Goal: Transaction & Acquisition: Purchase product/service

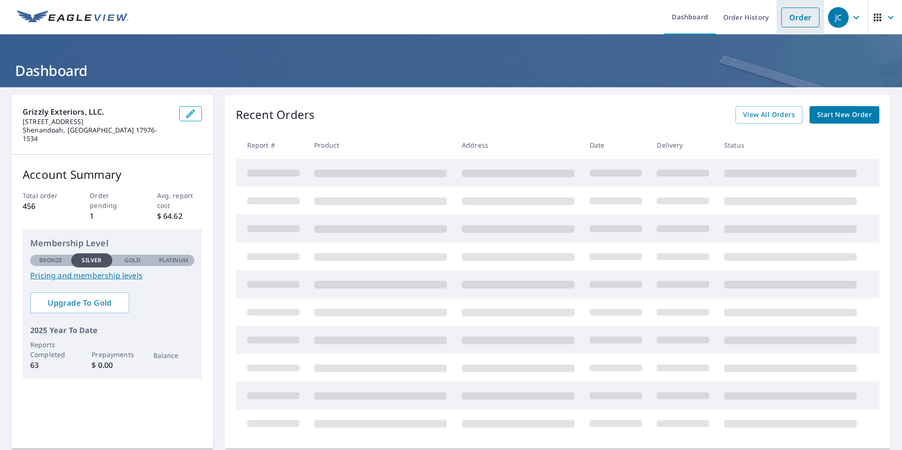
click at [793, 20] on link "Order" at bounding box center [801, 18] width 38 height 20
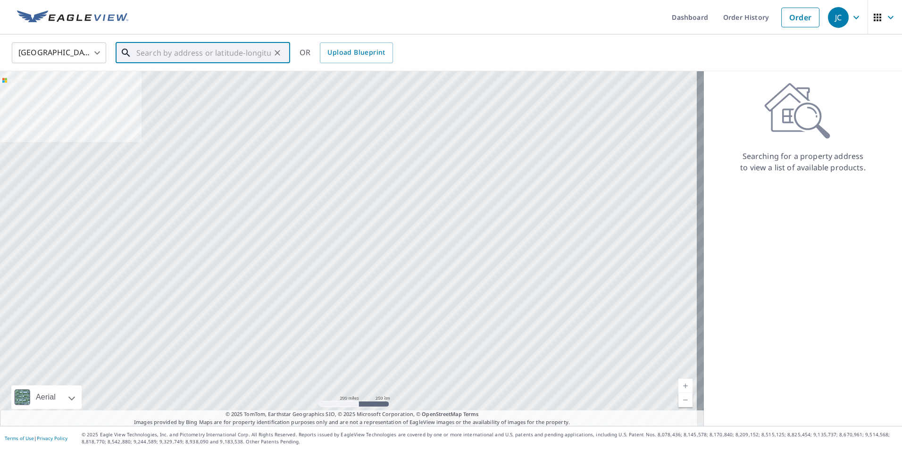
click at [181, 50] on input "text" at bounding box center [203, 53] width 134 height 26
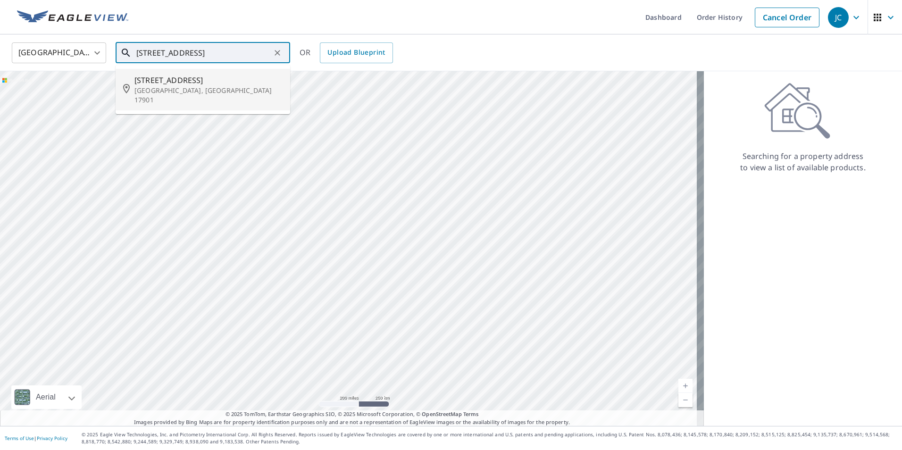
click at [187, 77] on span "[STREET_ADDRESS]" at bounding box center [208, 80] width 148 height 11
type input "[STREET_ADDRESS]"
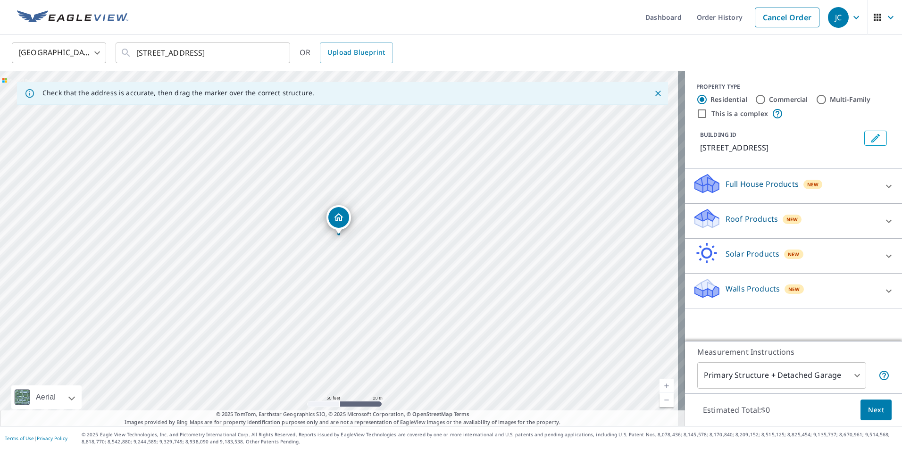
click at [827, 216] on div "Roof Products New" at bounding box center [785, 221] width 185 height 27
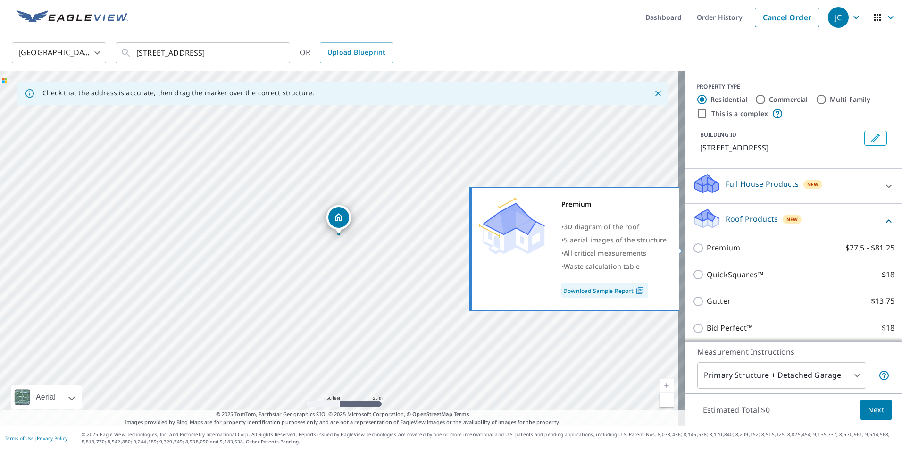
click at [811, 250] on label "Premium $27.5 - $81.25" at bounding box center [801, 248] width 188 height 12
click at [707, 250] on input "Premium $27.5 - $81.25" at bounding box center [700, 248] width 14 height 11
checkbox input "true"
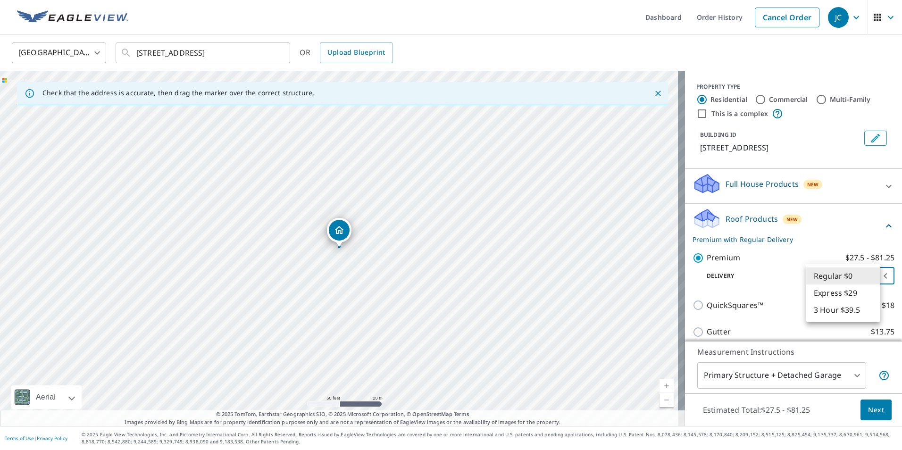
click at [859, 275] on body "JC JC Dashboard Order History Cancel Order JC [GEOGRAPHIC_DATA] [GEOGRAPHIC_DAT…" at bounding box center [451, 225] width 902 height 450
click at [846, 312] on li "3 Hour $39.5" at bounding box center [844, 310] width 74 height 17
type input "7"
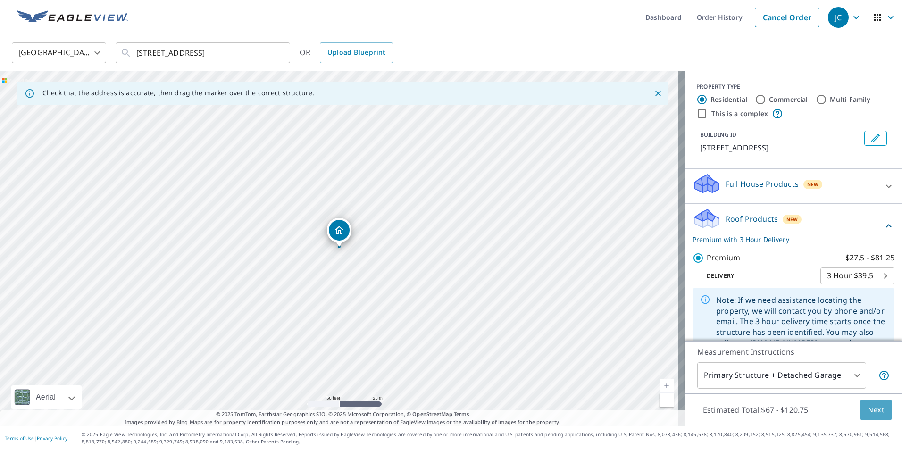
click at [875, 412] on span "Next" at bounding box center [876, 410] width 16 height 12
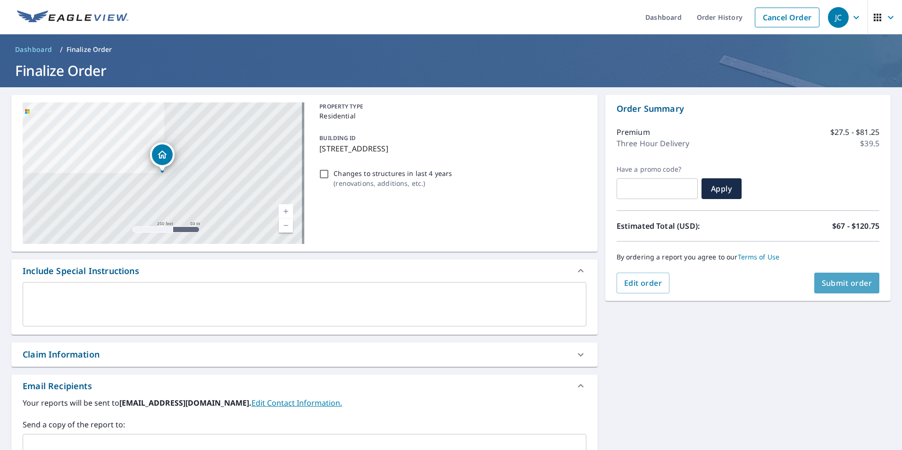
click at [847, 284] on span "Submit order" at bounding box center [847, 283] width 50 height 10
